Goal: Task Accomplishment & Management: Manage account settings

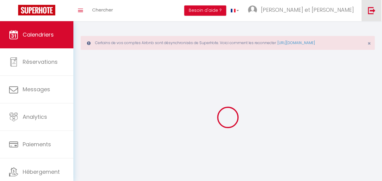
click at [373, 14] on img at bounding box center [371, 11] width 8 height 8
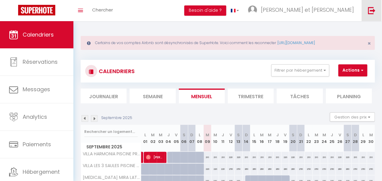
click at [372, 13] on img at bounding box center [371, 11] width 8 height 8
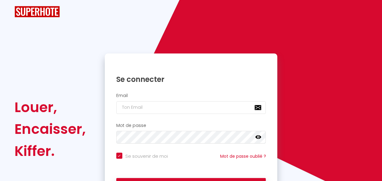
checkbox input "true"
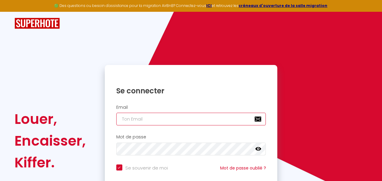
type input "[EMAIL_ADDRESS][DOMAIN_NAME]"
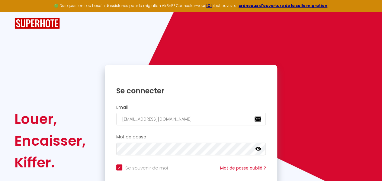
checkbox input "true"
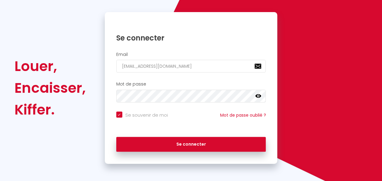
scroll to position [53, 0]
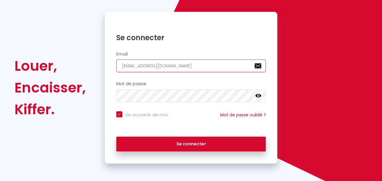
click at [173, 65] on input "[EMAIL_ADDRESS][DOMAIN_NAME]" at bounding box center [191, 65] width 150 height 13
type input "SH"
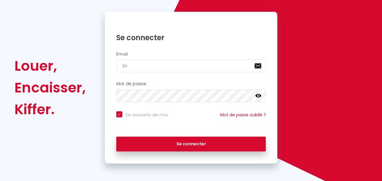
checkbox input "true"
click at [141, 68] on input "SH" at bounding box center [191, 65] width 150 height 13
type input "Laconciergerieparfaite.booking@gmail.com"
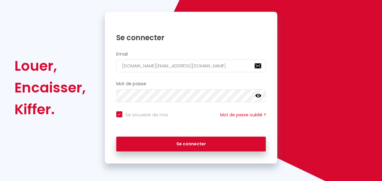
checkbox input "true"
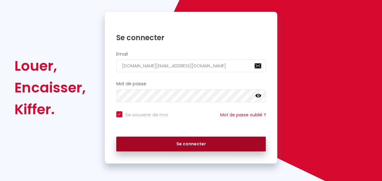
type input "Laconciergerieparfaite.booking@gmail.com"
click at [195, 139] on button "Se connecter" at bounding box center [191, 143] width 150 height 15
checkbox input "true"
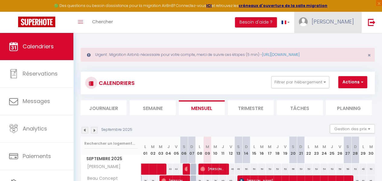
click at [307, 23] on img at bounding box center [302, 21] width 9 height 9
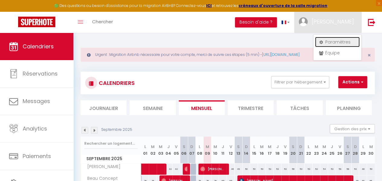
click at [329, 41] on link "Paramètres" at bounding box center [337, 42] width 45 height 10
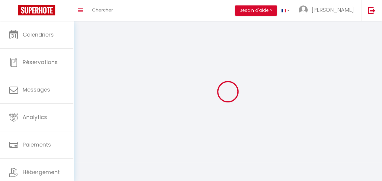
type input "[PERSON_NAME]"
type input "Berrabha"
type input "0675188838"
type input "[STREET_ADDRESS][PERSON_NAME]"
type input "44100"
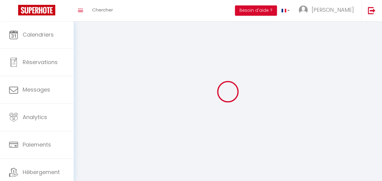
type input "[GEOGRAPHIC_DATA]"
select select "28"
type input "on1vJC8wFaWMP9KMZ5xJ1z4cD"
type input "9KidjVVZrBPexoKzMRSb8d4QO"
type input "[URL][DOMAIN_NAME]"
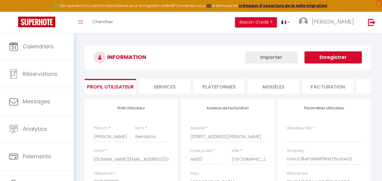
type input "on1vJC8wFaWMP9KMZ5xJ1z4cD"
type input "9KidjVVZrBPexoKzMRSb8d4QO"
type input "[URL][DOMAIN_NAME]"
select select "fr"
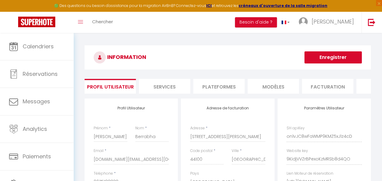
click at [214, 85] on li "Plateformes" at bounding box center [218, 86] width 51 height 15
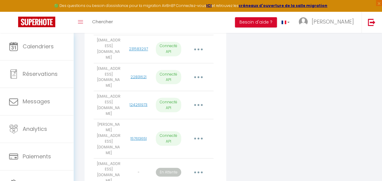
scroll to position [530, 0]
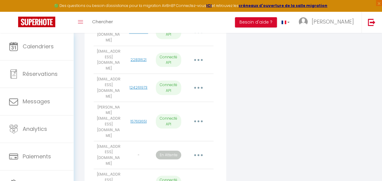
select select "36017"
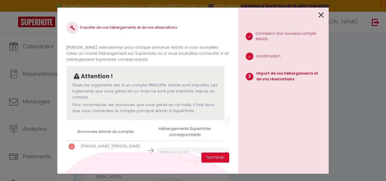
scroll to position [22, 0]
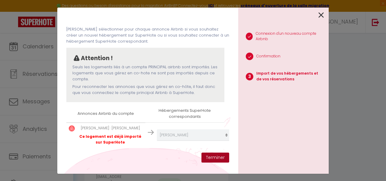
click at [215, 158] on button "Terminer" at bounding box center [215, 157] width 28 height 10
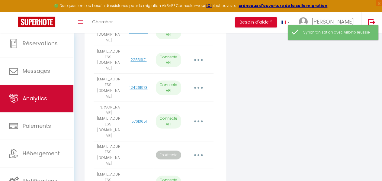
scroll to position [31, 0]
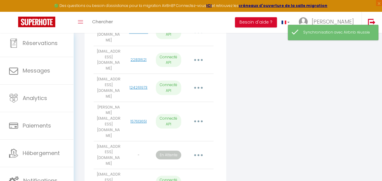
drag, startPoint x: 199, startPoint y: 119, endPoint x: 196, endPoint y: 122, distance: 4.7
select select "36017"
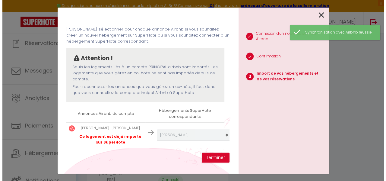
scroll to position [527, 0]
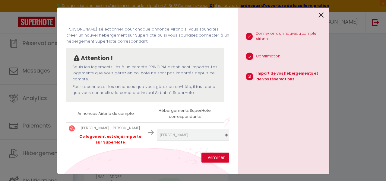
click at [322, 14] on icon at bounding box center [321, 15] width 5 height 9
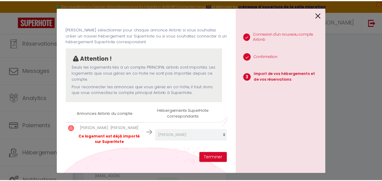
scroll to position [530, 0]
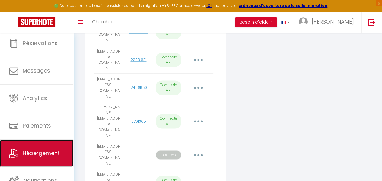
click at [39, 152] on span "Hébergement" at bounding box center [41, 153] width 37 height 8
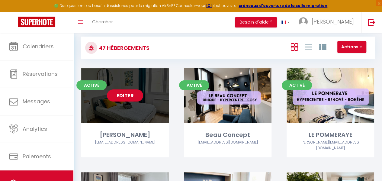
scroll to position [30, 0]
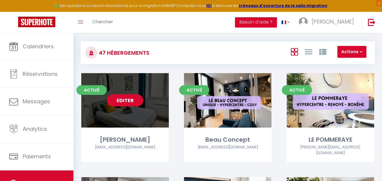
click at [121, 105] on link "Editer" at bounding box center [125, 100] width 36 height 12
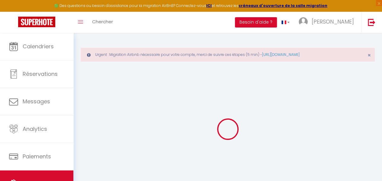
select select "+ 18 %"
select select "+ 23 %"
select select
checkbox input "false"
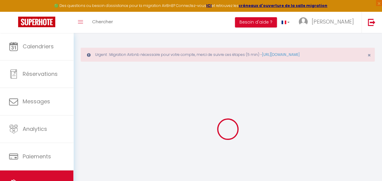
checkbox input "false"
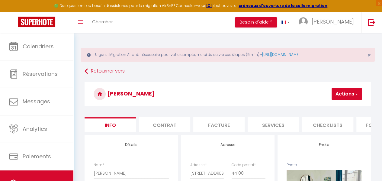
click at [303, 130] on li "Checklists" at bounding box center [327, 124] width 51 height 15
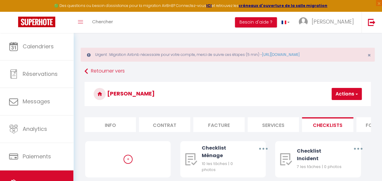
scroll to position [0, 250]
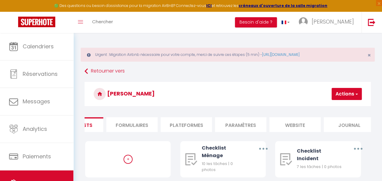
click at [176, 122] on li "Plateformes" at bounding box center [185, 124] width 51 height 15
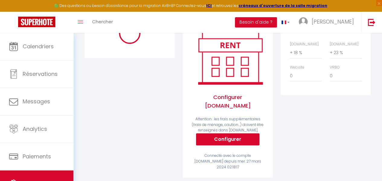
scroll to position [90, 0]
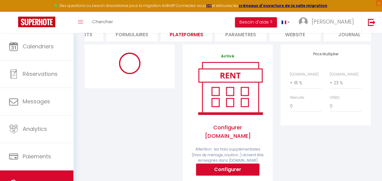
select select "365"
select select "EUR"
select select
select select "10078-754748290489107077"
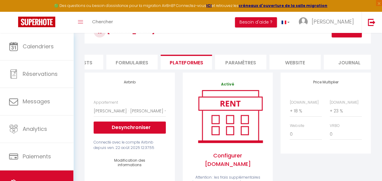
scroll to position [60, 0]
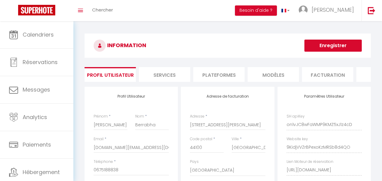
select select "28"
select select "fr"
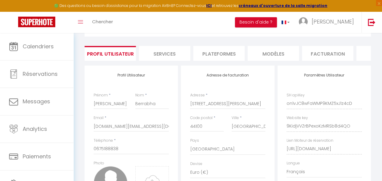
click at [231, 56] on li "Plateformes" at bounding box center [218, 53] width 51 height 15
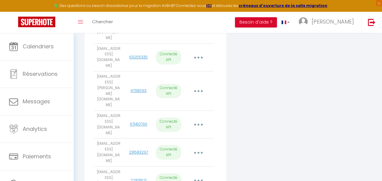
scroll to position [409, 0]
click at [217, 84] on div "Ajouter un compte Airbnb Email User ID État Actions [EMAIL_ADDRESS][DOMAIN_NAME…" at bounding box center [154, 137] width 141 height 897
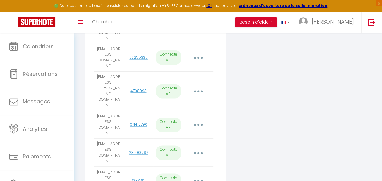
drag, startPoint x: 116, startPoint y: 84, endPoint x: 97, endPoint y: 77, distance: 20.7
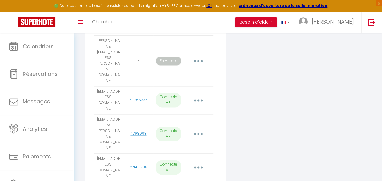
scroll to position [379, 0]
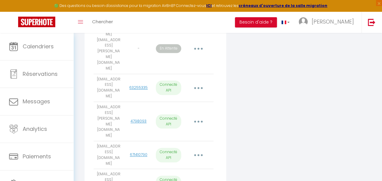
click at [230, 106] on div "Connecter Google Vacation Rentals" at bounding box center [275, 169] width 96 height 900
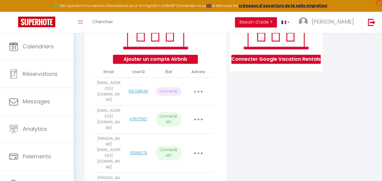
scroll to position [108, 0]
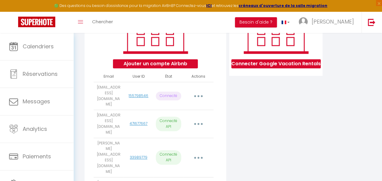
click at [105, 94] on td "[EMAIL_ADDRESS][DOMAIN_NAME]" at bounding box center [109, 96] width 30 height 28
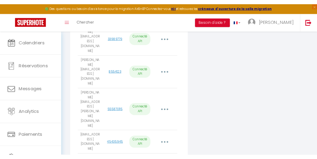
scroll to position [228, 0]
